Goal: Task Accomplishment & Management: Complete application form

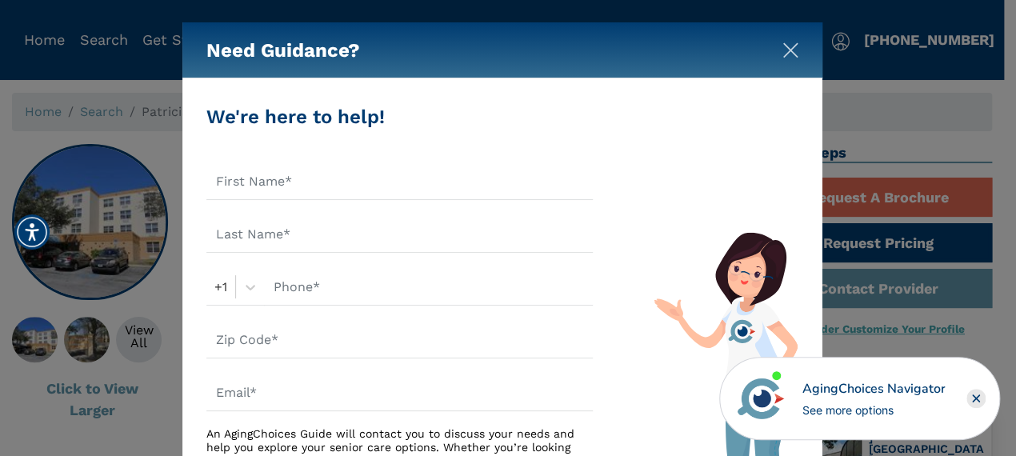
click at [784, 50] on img "Close" at bounding box center [790, 50] width 16 height 16
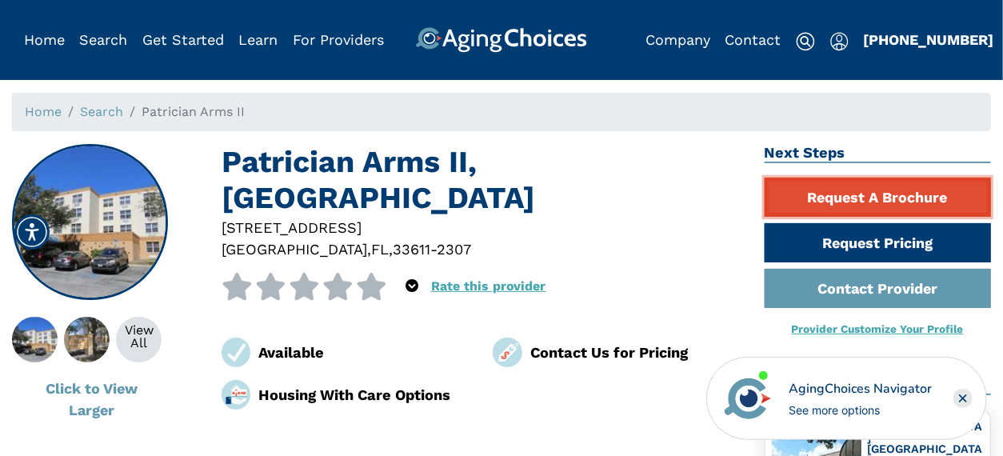
click at [867, 197] on link "Request A Brochure" at bounding box center [878, 197] width 227 height 39
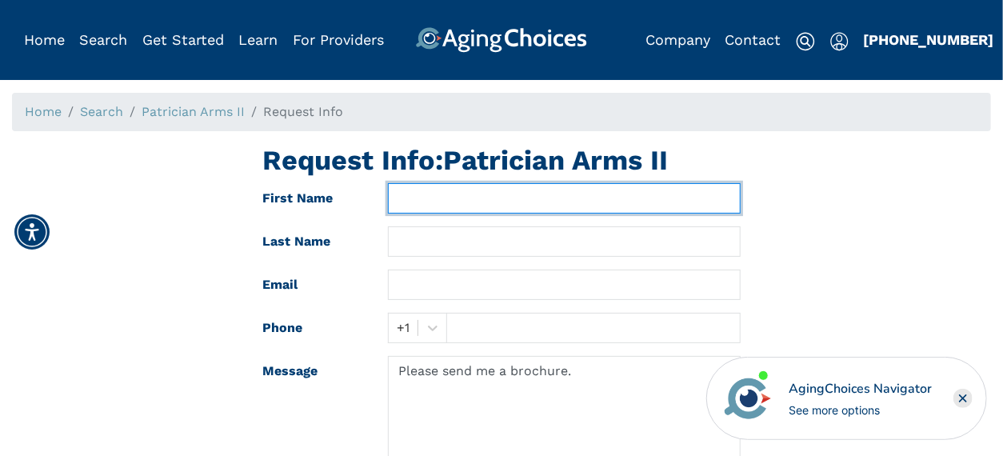
click at [413, 202] on input "text" at bounding box center [564, 198] width 352 height 30
drag, startPoint x: 540, startPoint y: 198, endPoint x: 465, endPoint y: 200, distance: 74.4
click at [465, 200] on input "Etherlinda Rodriguez" at bounding box center [564, 198] width 352 height 30
type input "Etherlinda Rodriguez"
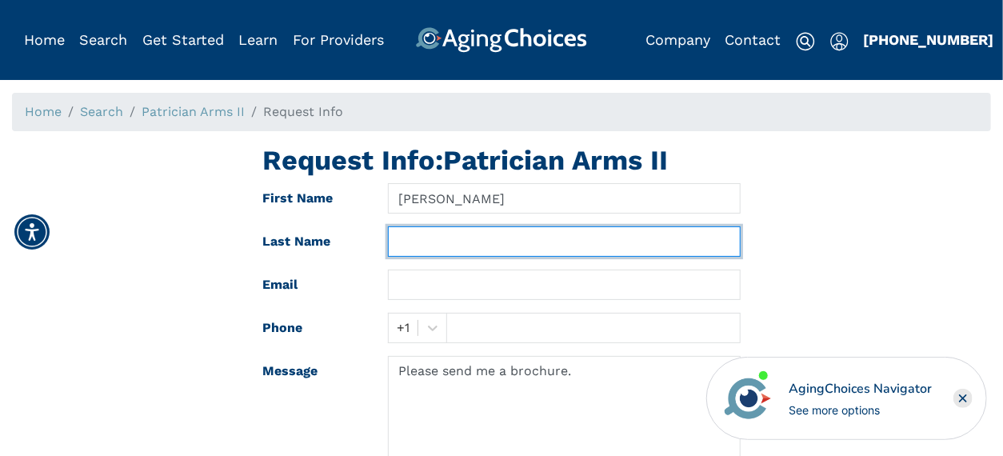
click at [438, 242] on input "text" at bounding box center [564, 241] width 352 height 30
paste input "Rodriguez"
type input "Rodriguez"
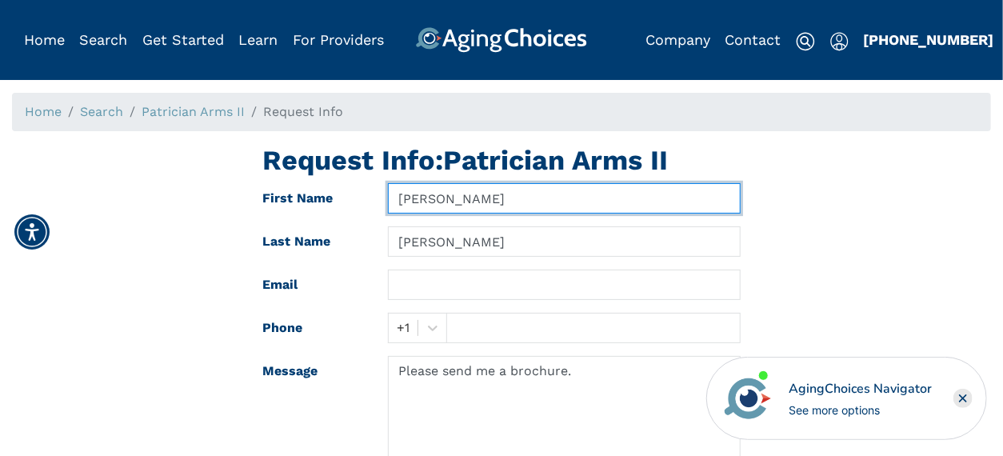
drag, startPoint x: 531, startPoint y: 199, endPoint x: 467, endPoint y: 204, distance: 64.2
click at [467, 204] on input "Etherlinda Rodriguez" at bounding box center [564, 198] width 352 height 30
type input "Etherlinda"
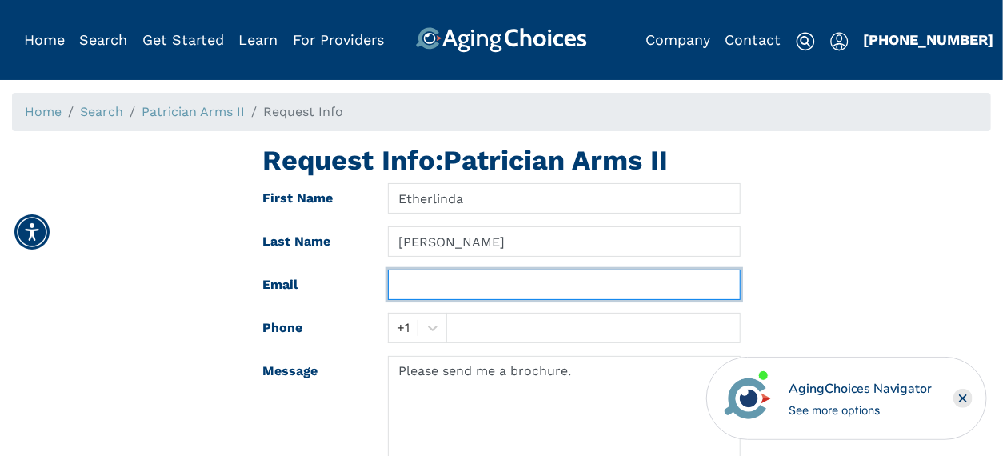
click at [425, 285] on input "text" at bounding box center [564, 285] width 352 height 30
type input "etherlindar@yahoo.com"
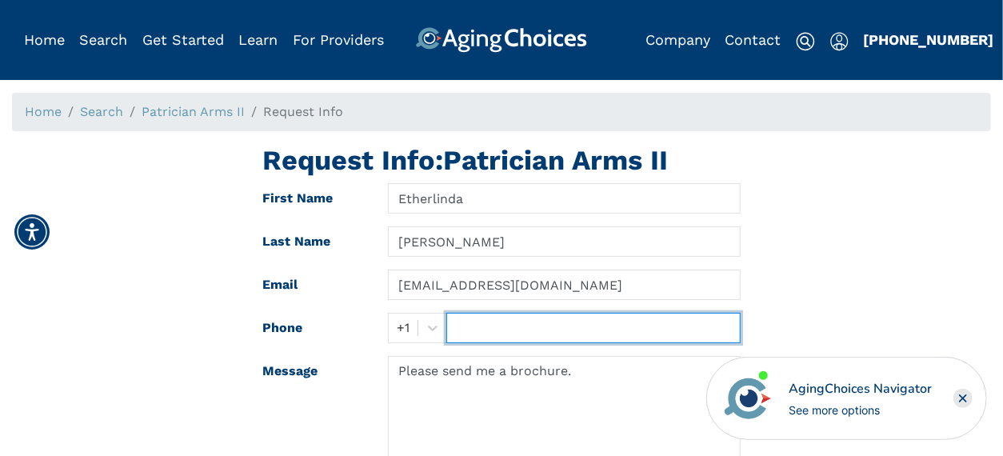
click at [457, 330] on input "text" at bounding box center [592, 328] width 293 height 30
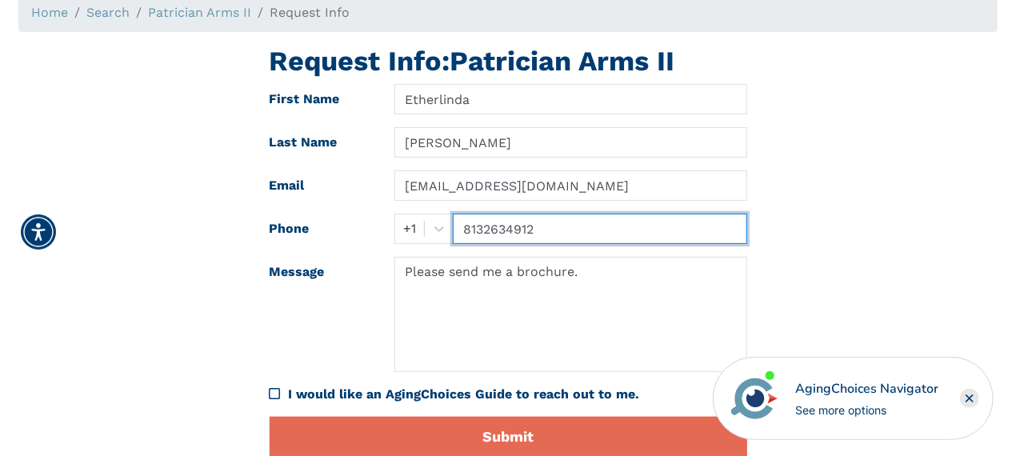
scroll to position [160, 0]
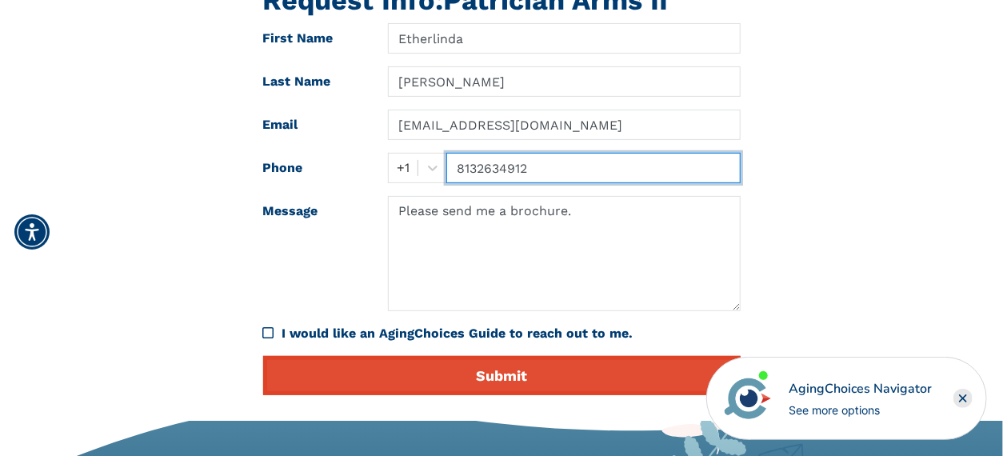
type input "8132634912"
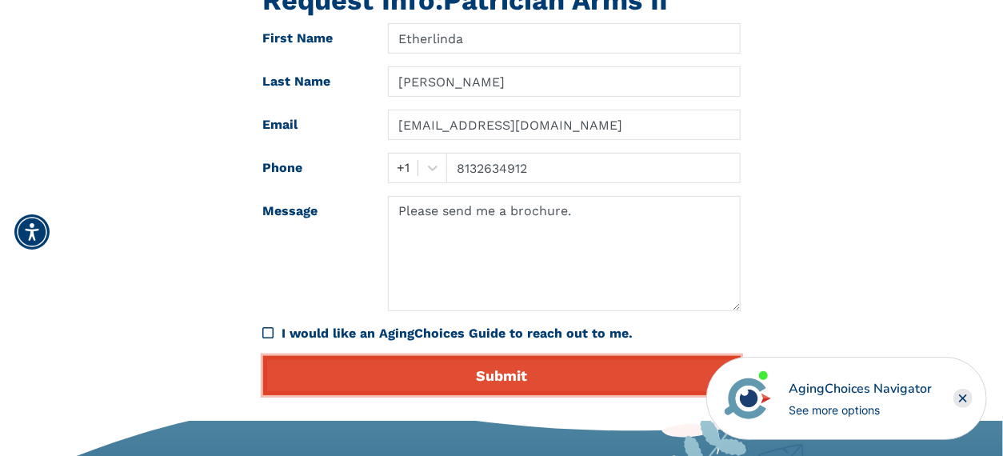
click at [517, 374] on button "Submit" at bounding box center [501, 375] width 477 height 39
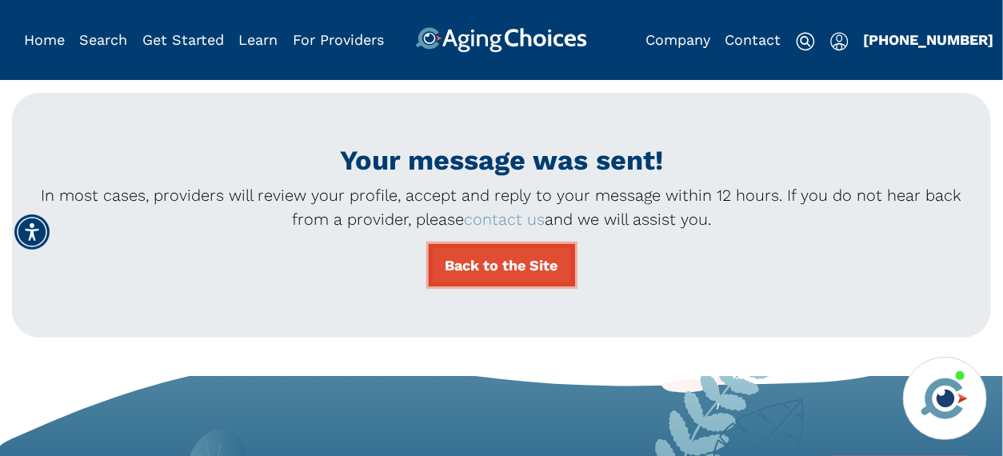
click at [493, 262] on link "Back to the Site" at bounding box center [502, 265] width 146 height 42
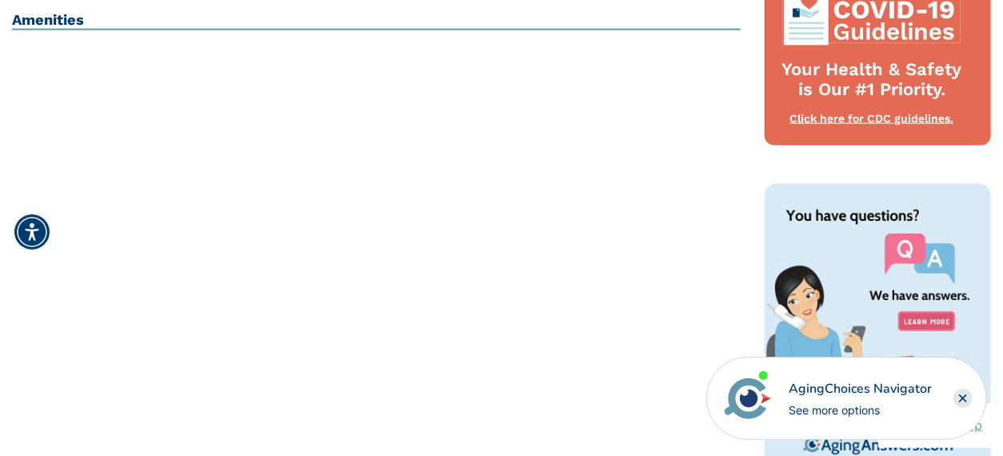
scroll to position [1040, 0]
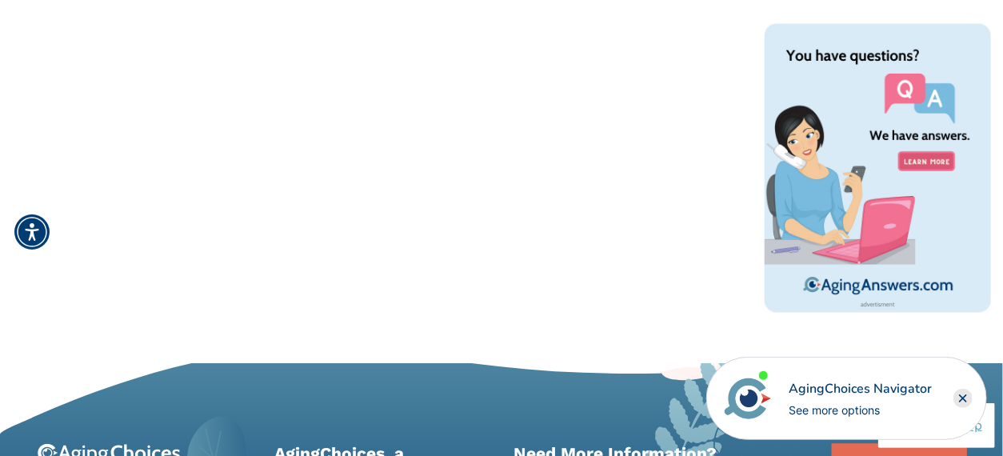
click at [966, 398] on rect "Close" at bounding box center [962, 398] width 19 height 19
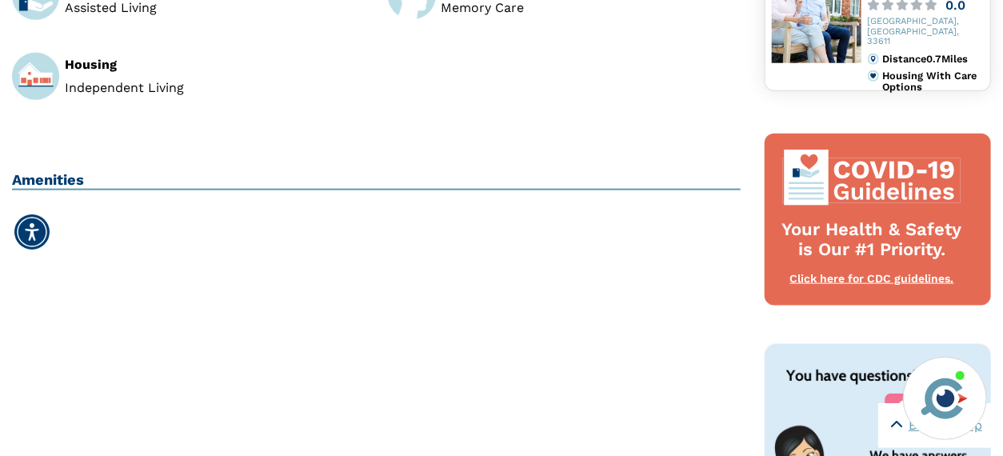
scroll to position [640, 0]
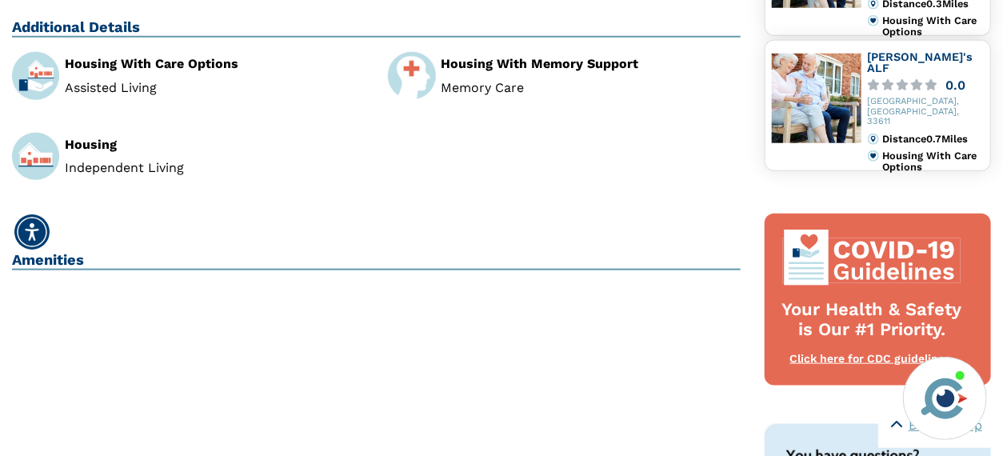
click at [102, 172] on li "Independent Living" at bounding box center [214, 168] width 299 height 13
